Goal: Navigation & Orientation: Find specific page/section

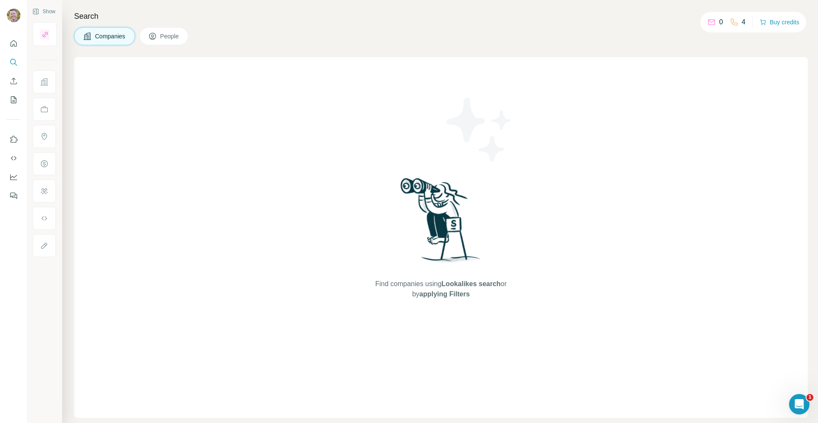
click at [380, 164] on div "Find companies using Lookalikes search or by applying Filters" at bounding box center [440, 237] width 153 height 361
click at [12, 43] on icon "Quick start" at bounding box center [13, 43] width 9 height 9
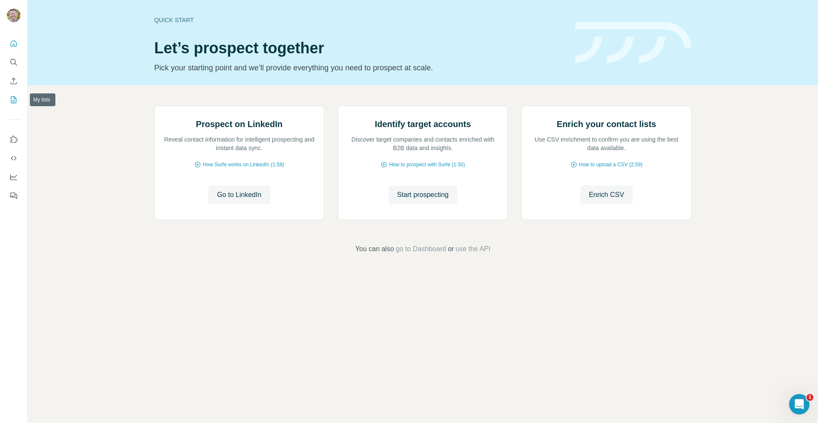
click at [12, 101] on icon "My lists" at bounding box center [13, 99] width 9 height 9
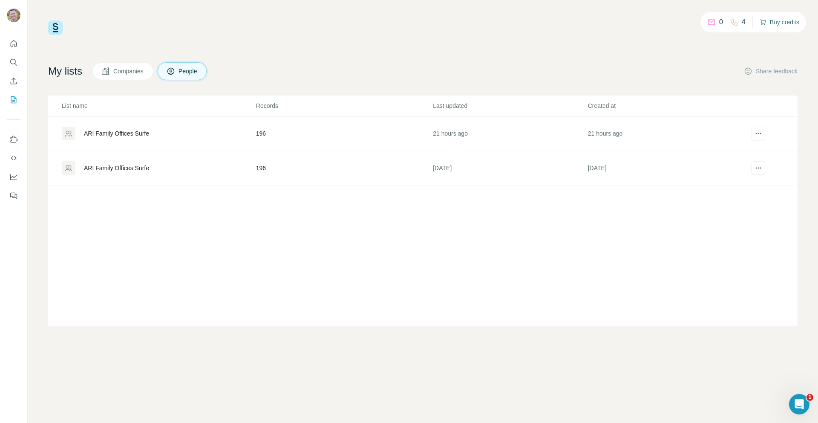
click at [794, 26] on button "Buy credits" at bounding box center [780, 22] width 40 height 12
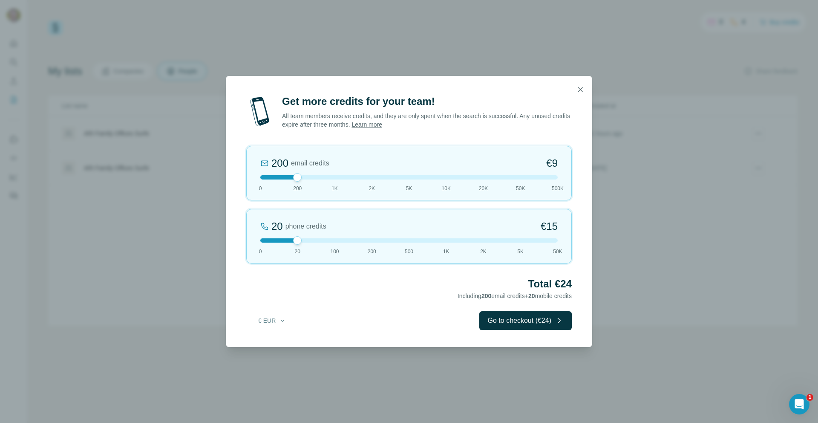
click at [396, 38] on div "Get more credits for your team! All team members receive credits, and they are …" at bounding box center [409, 211] width 818 height 423
click at [179, 300] on div "Get more credits for your team! All team members receive credits, and they are …" at bounding box center [409, 211] width 818 height 423
click at [578, 86] on icon "button" at bounding box center [580, 89] width 9 height 9
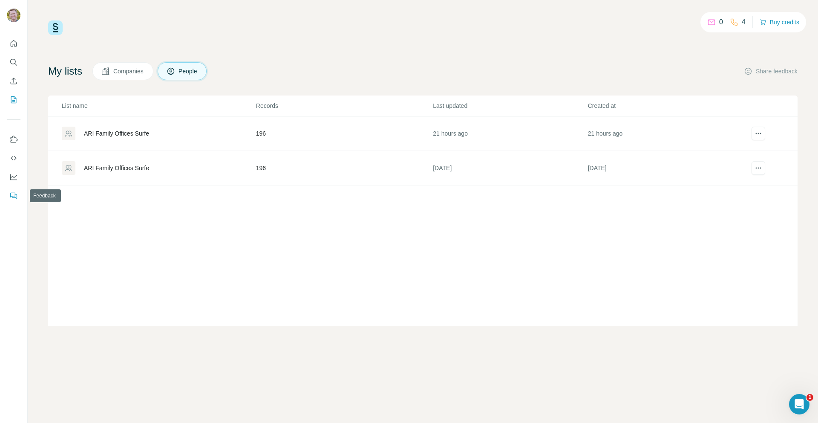
click at [16, 193] on icon "Feedback" at bounding box center [13, 195] width 9 height 9
